Goal: Information Seeking & Learning: Learn about a topic

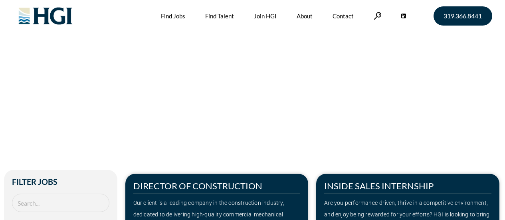
scroll to position [599, 0]
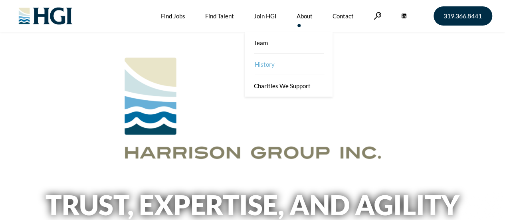
click at [265, 64] on link "History" at bounding box center [289, 64] width 88 height 22
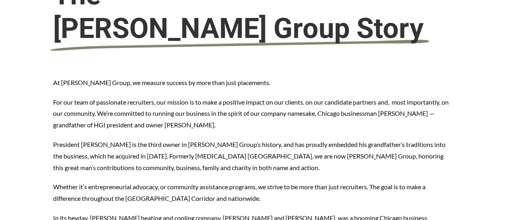
scroll to position [293, 0]
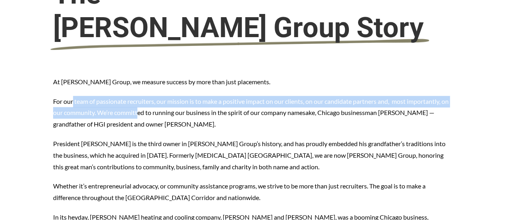
drag, startPoint x: 73, startPoint y: 67, endPoint x: 148, endPoint y: 80, distance: 75.2
click at [148, 96] on p "For our team of passionate recruiters, our mission is to make a positive impact…" at bounding box center [252, 113] width 399 height 34
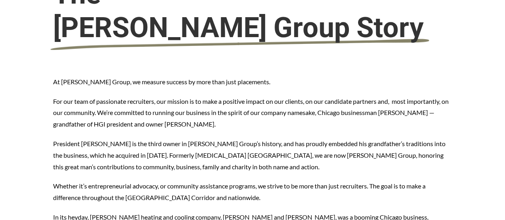
click at [191, 96] on p "For our team of passionate recruiters, our mission is to make a positive impact…" at bounding box center [252, 113] width 399 height 34
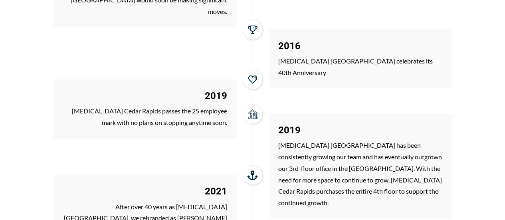
scroll to position [1123, 0]
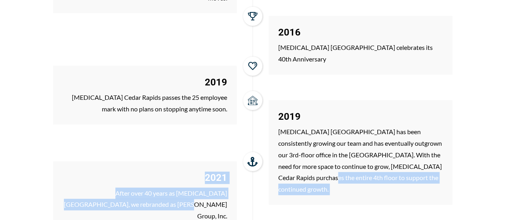
drag, startPoint x: 308, startPoint y: 77, endPoint x: 341, endPoint y: 92, distance: 36.4
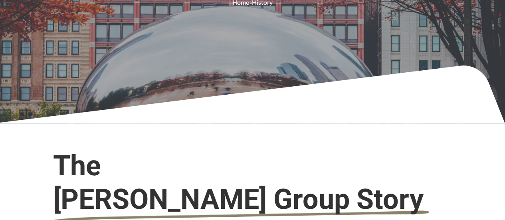
scroll to position [0, 0]
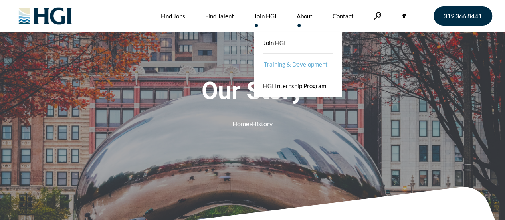
click at [283, 67] on link "Training & Development" at bounding box center [299, 64] width 88 height 22
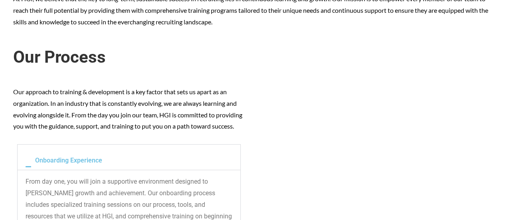
scroll to position [270, 0]
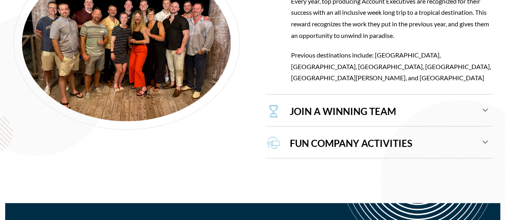
scroll to position [892, 0]
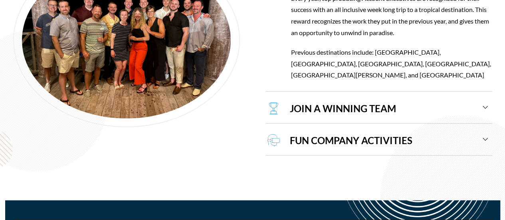
click at [486, 94] on div "JOIN A WINNING TEAM" at bounding box center [384, 109] width 207 height 30
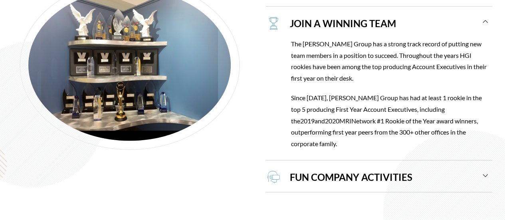
scroll to position [879, 0]
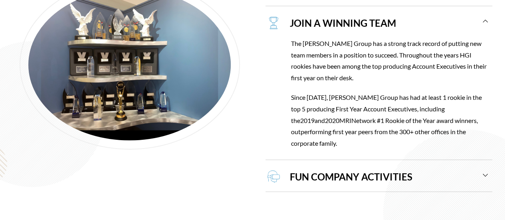
click at [486, 18] on div "JOIN A WINNING TEAM" at bounding box center [384, 23] width 207 height 30
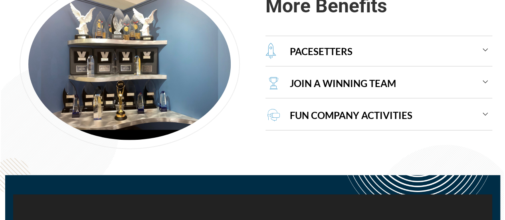
scroll to position [818, 0]
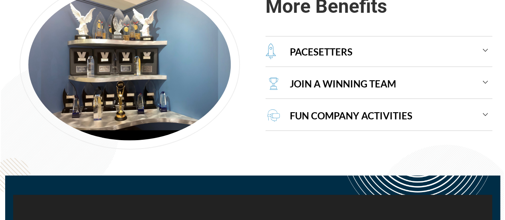
click at [485, 83] on div "JOIN A WINNING TEAM" at bounding box center [384, 84] width 207 height 30
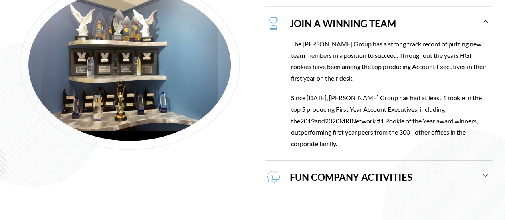
scroll to position [879, 0]
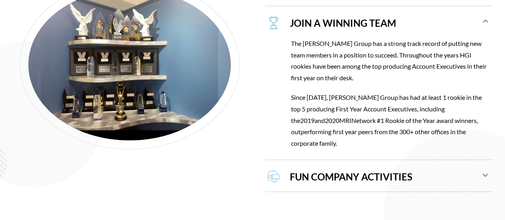
click at [486, 20] on div "JOIN A WINNING TEAM" at bounding box center [384, 23] width 207 height 30
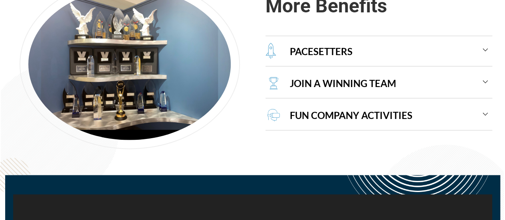
scroll to position [818, 0]
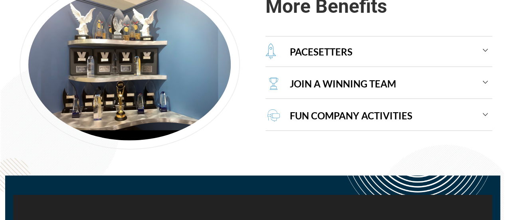
click at [485, 114] on div "FUN COMPANY ACTIVITIES" at bounding box center [384, 116] width 207 height 30
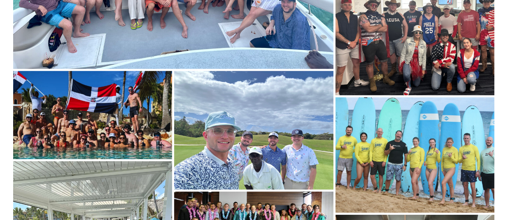
scroll to position [2283, 0]
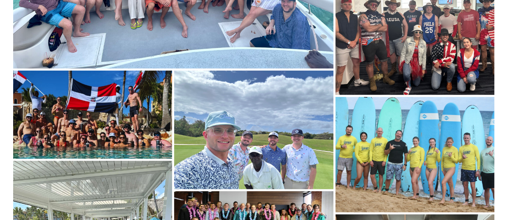
click at [109, 88] on img at bounding box center [93, 116] width 161 height 91
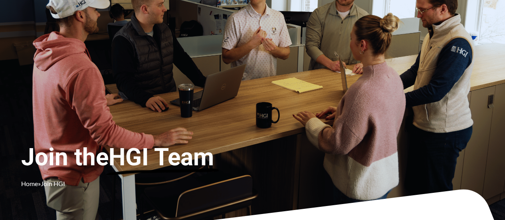
scroll to position [0, 0]
